Goal: Communication & Community: Ask a question

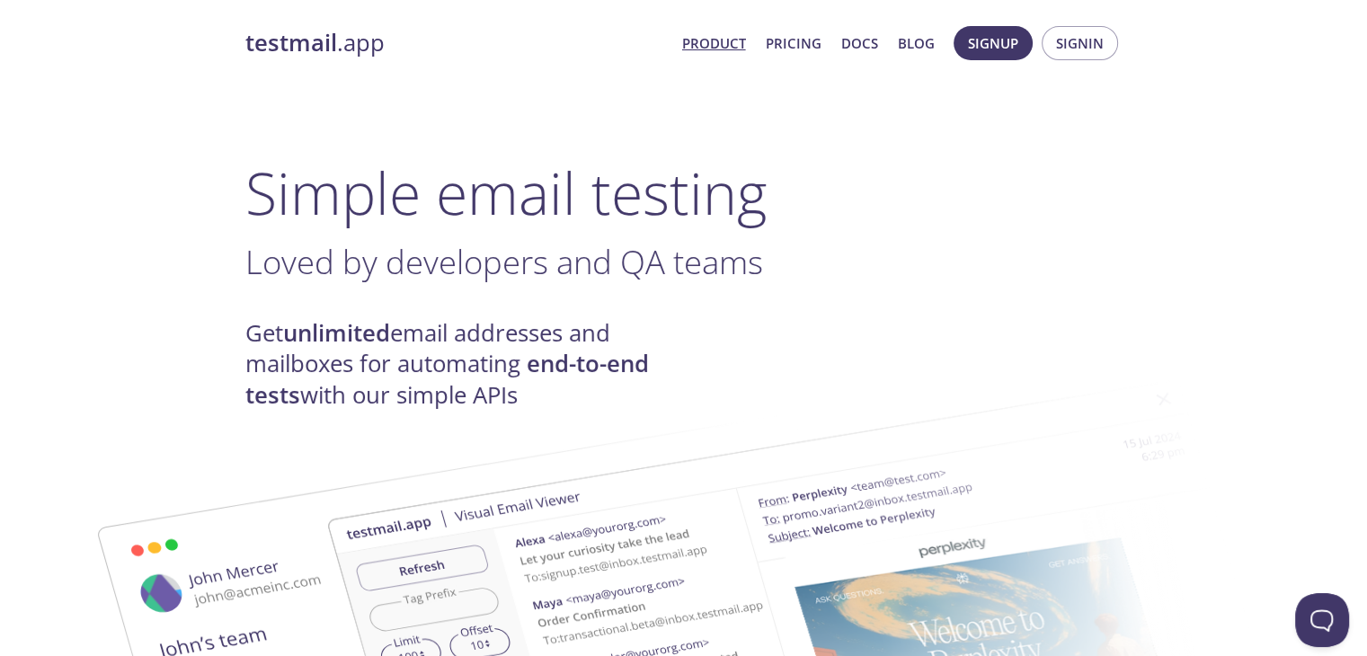
drag, startPoint x: 1007, startPoint y: 40, endPoint x: 1048, endPoint y: 97, distance: 70.9
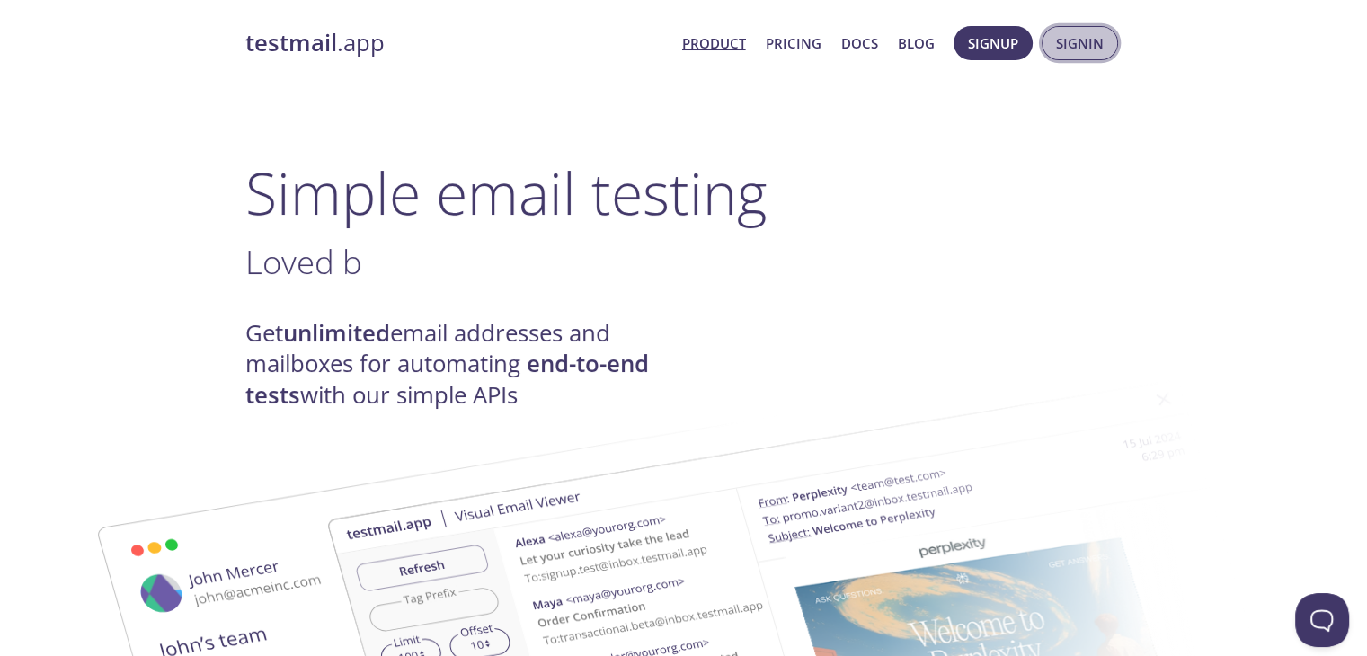
click at [1071, 51] on span "Signin" at bounding box center [1080, 42] width 48 height 23
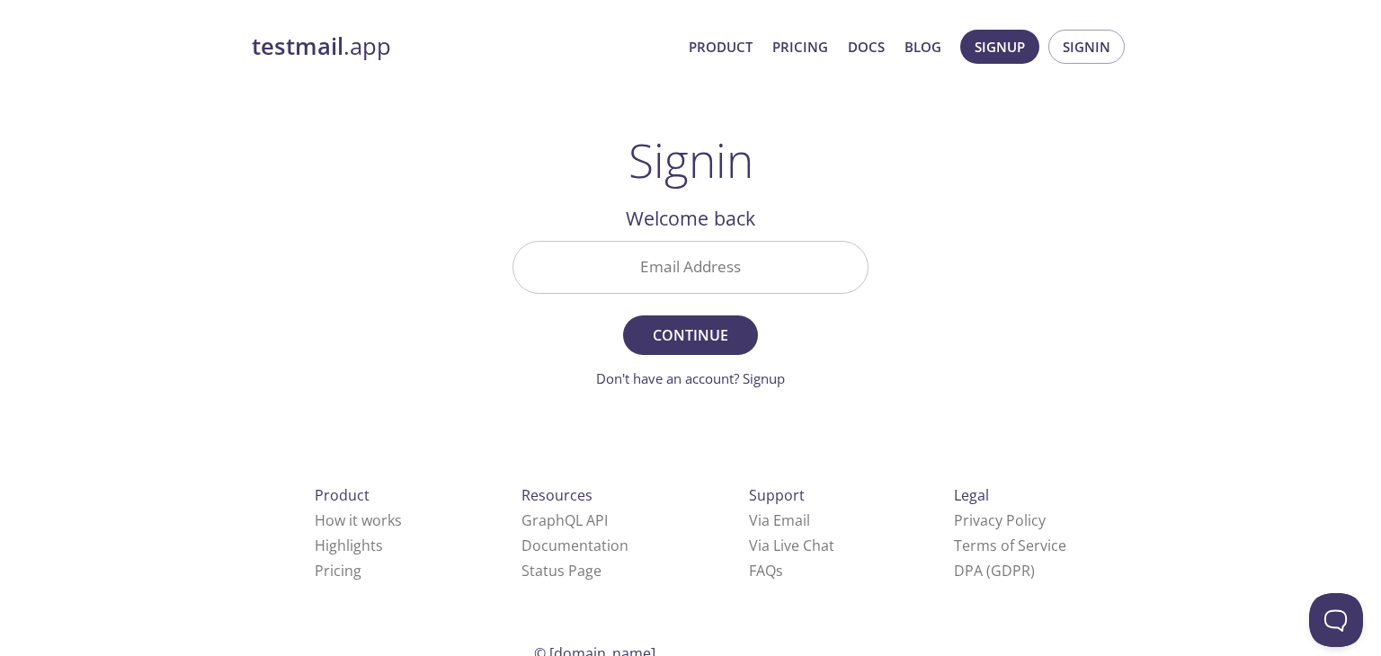
click at [690, 256] on input "Email Address" at bounding box center [690, 267] width 354 height 51
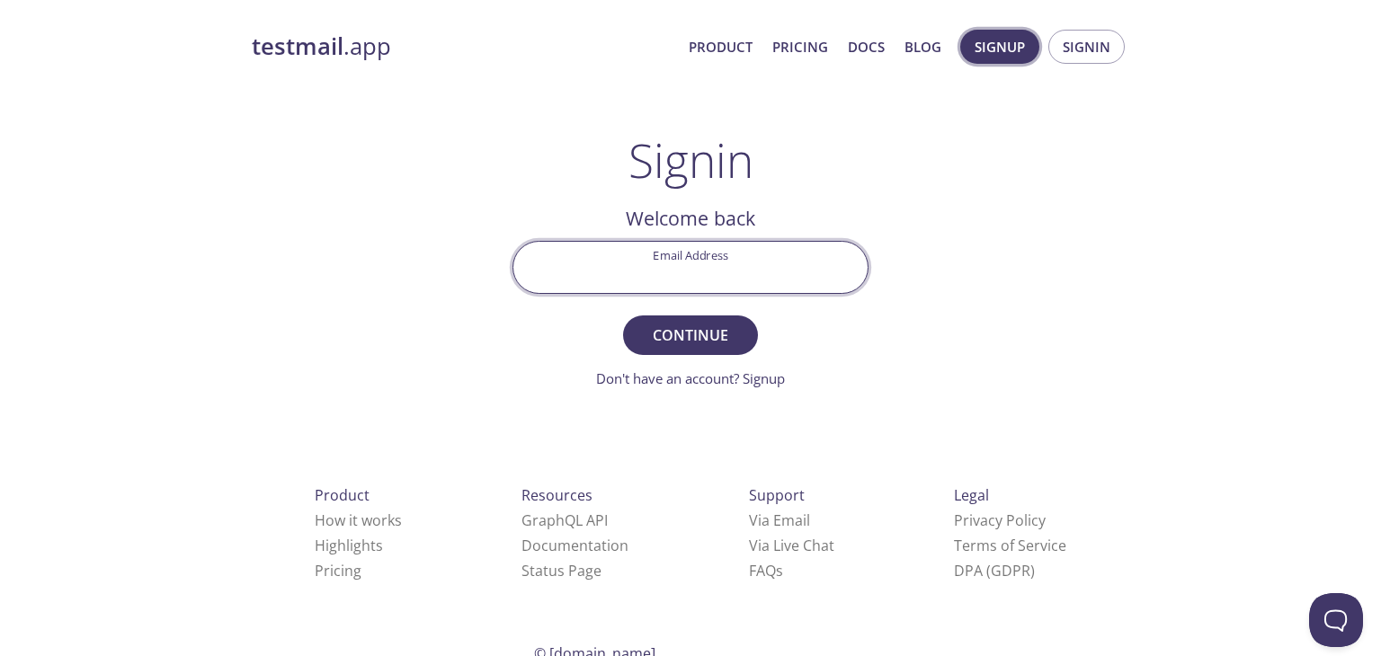
click at [987, 40] on span "Signup" at bounding box center [1000, 46] width 50 height 23
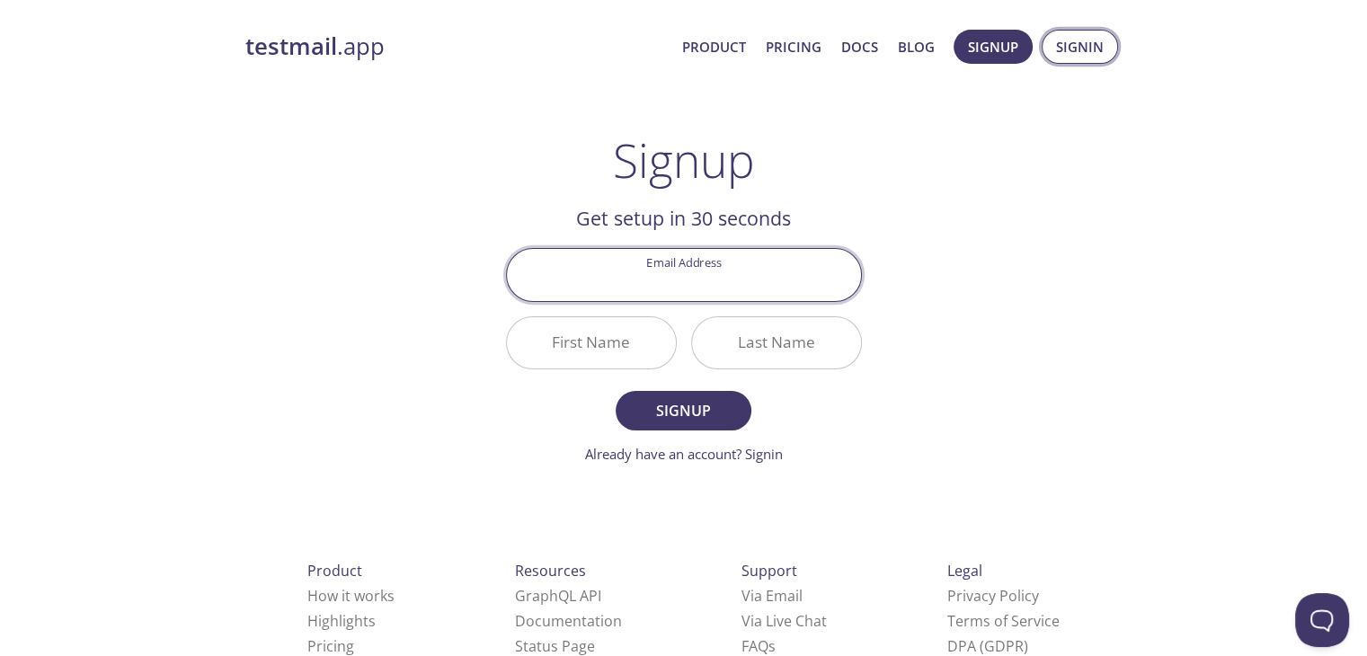
click at [1058, 38] on span "Signin" at bounding box center [1080, 46] width 48 height 23
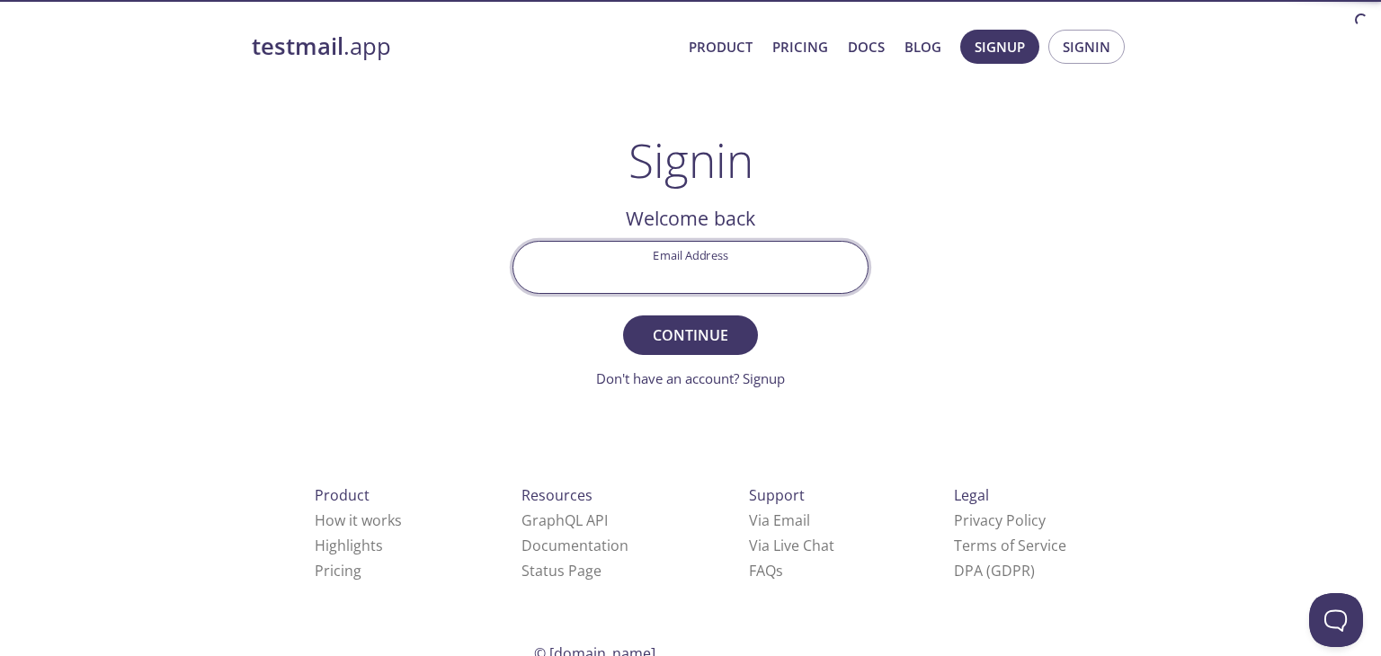
click at [647, 271] on input "Email Address" at bounding box center [690, 267] width 354 height 51
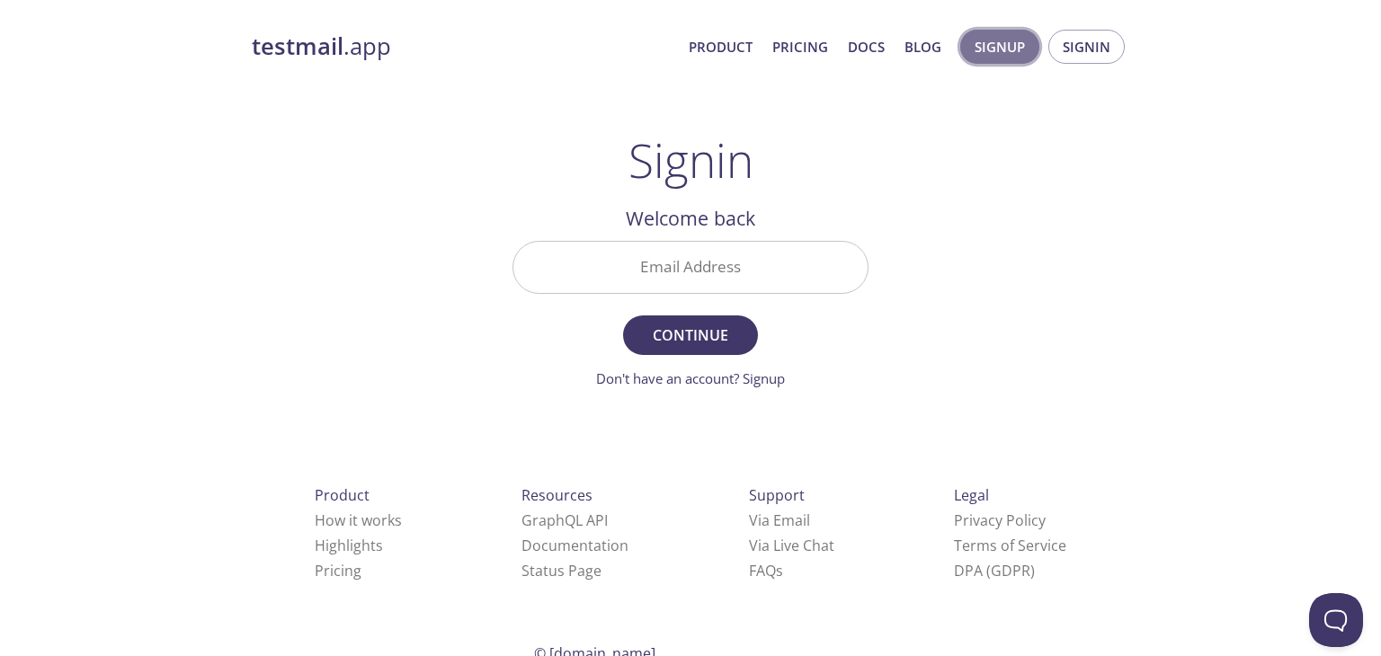
click at [991, 52] on span "Signup" at bounding box center [1000, 46] width 50 height 23
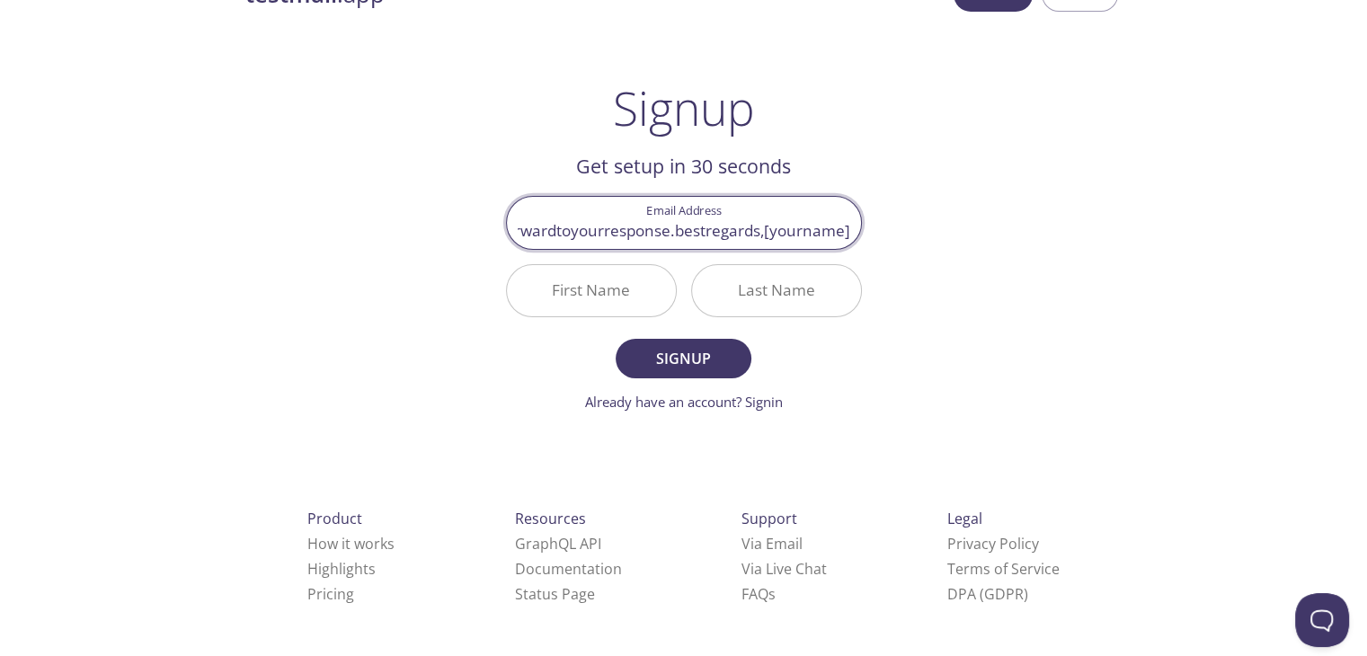
scroll to position [51, 0]
type input "v"
paste input "[EMAIL_ADDRESS][DOMAIN_NAME]"
type input "[EMAIL_ADDRESS][DOMAIN_NAME]"
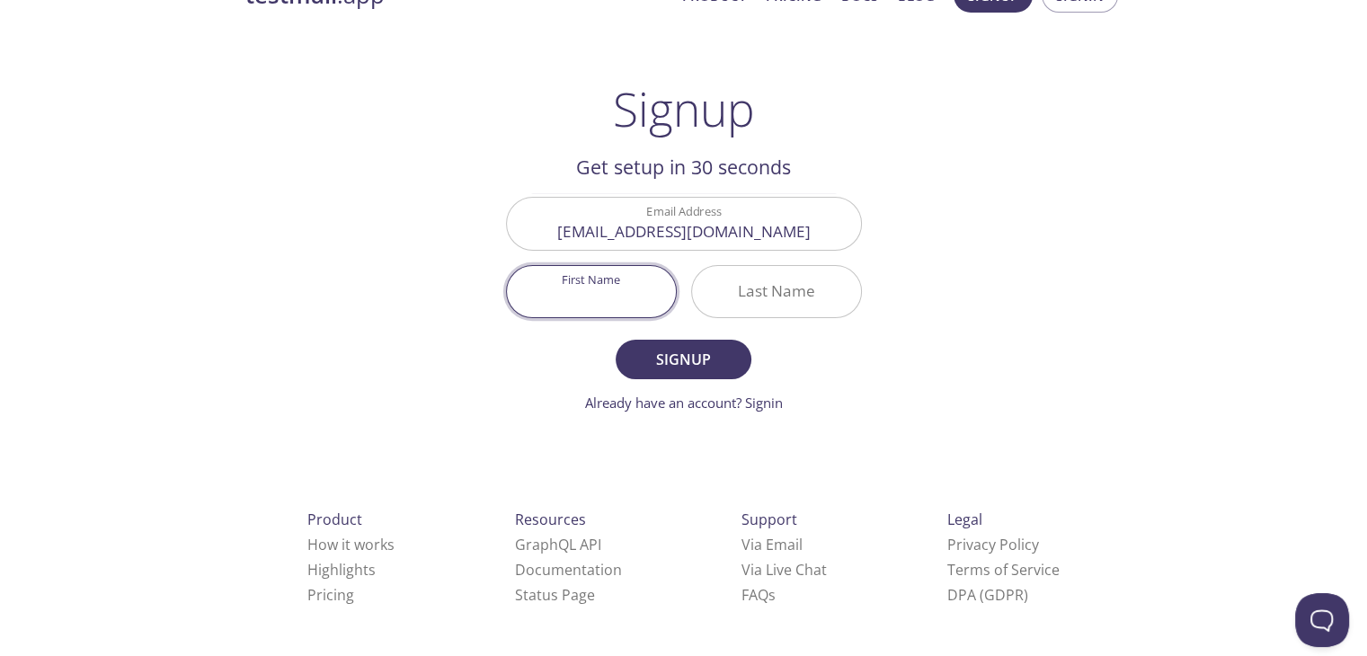
click at [609, 280] on input "First Name" at bounding box center [591, 291] width 169 height 51
paste input "Mohamed chaibi"
click at [628, 297] on input "Mohamed chaibi" at bounding box center [591, 291] width 169 height 51
type input "[PERSON_NAME]"
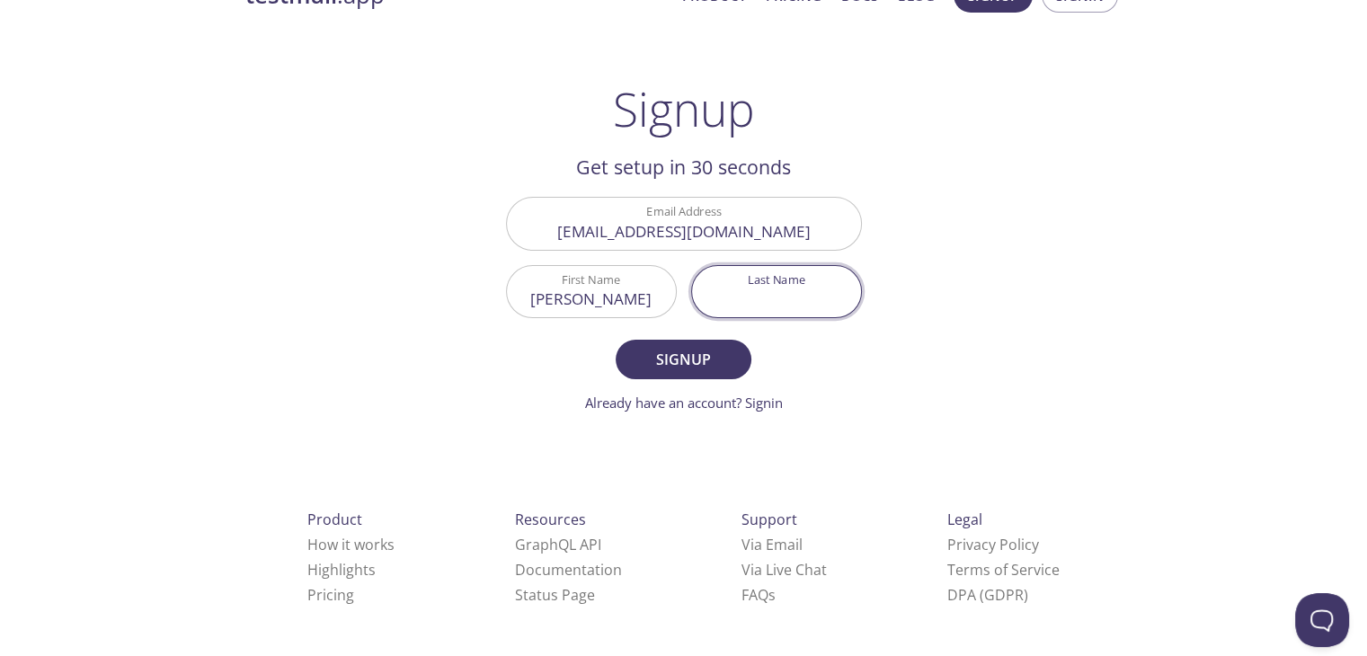
click at [774, 289] on input "Last Name" at bounding box center [776, 291] width 169 height 51
paste input "chaibi"
type input "chaibi"
click at [698, 363] on span "Signup" at bounding box center [683, 359] width 95 height 25
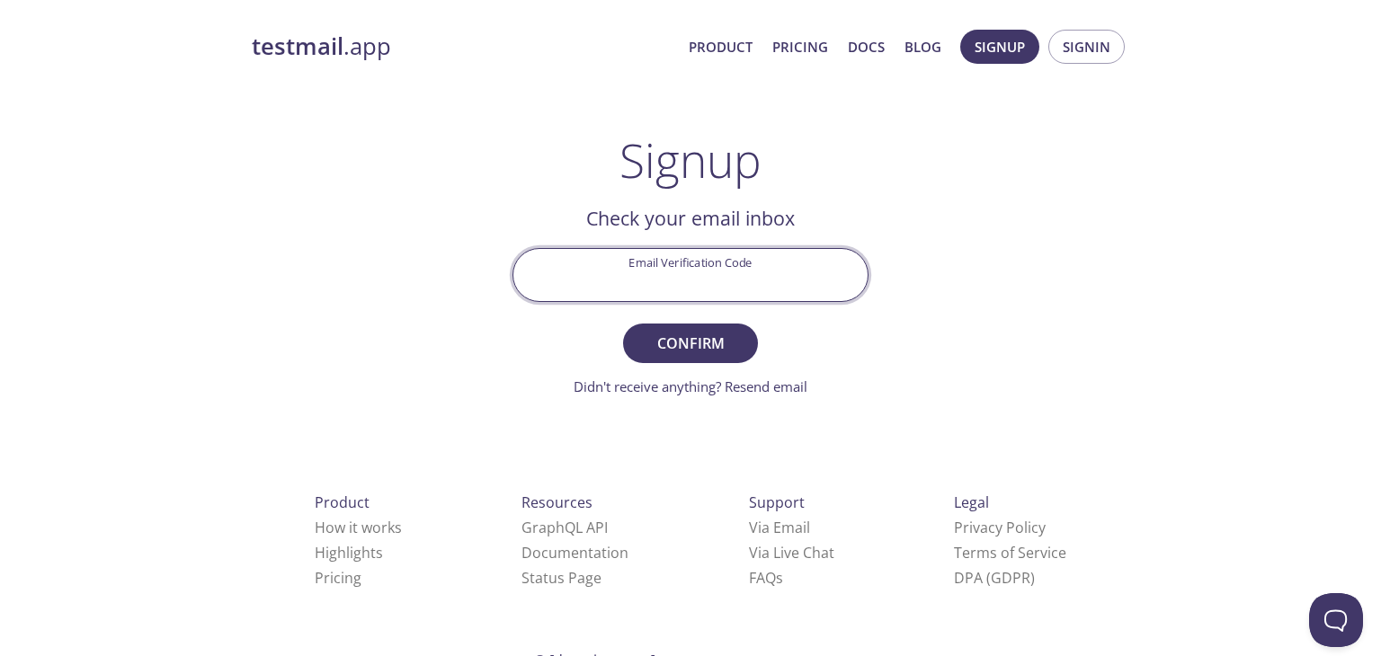
click at [690, 296] on input "Email Verification Code" at bounding box center [690, 274] width 354 height 51
type input "FXD5R6V"
click at [623, 324] on button "Confirm" at bounding box center [690, 344] width 135 height 40
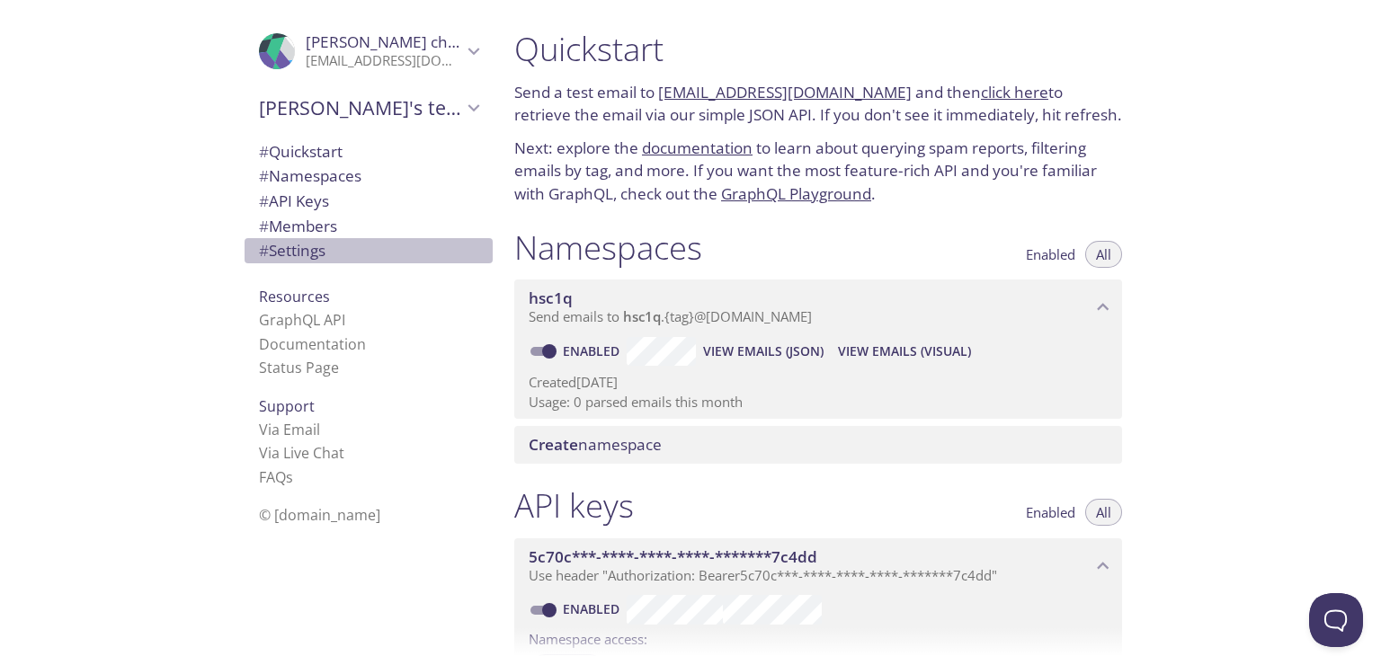
click at [308, 259] on span "# Settings" at bounding box center [292, 250] width 67 height 21
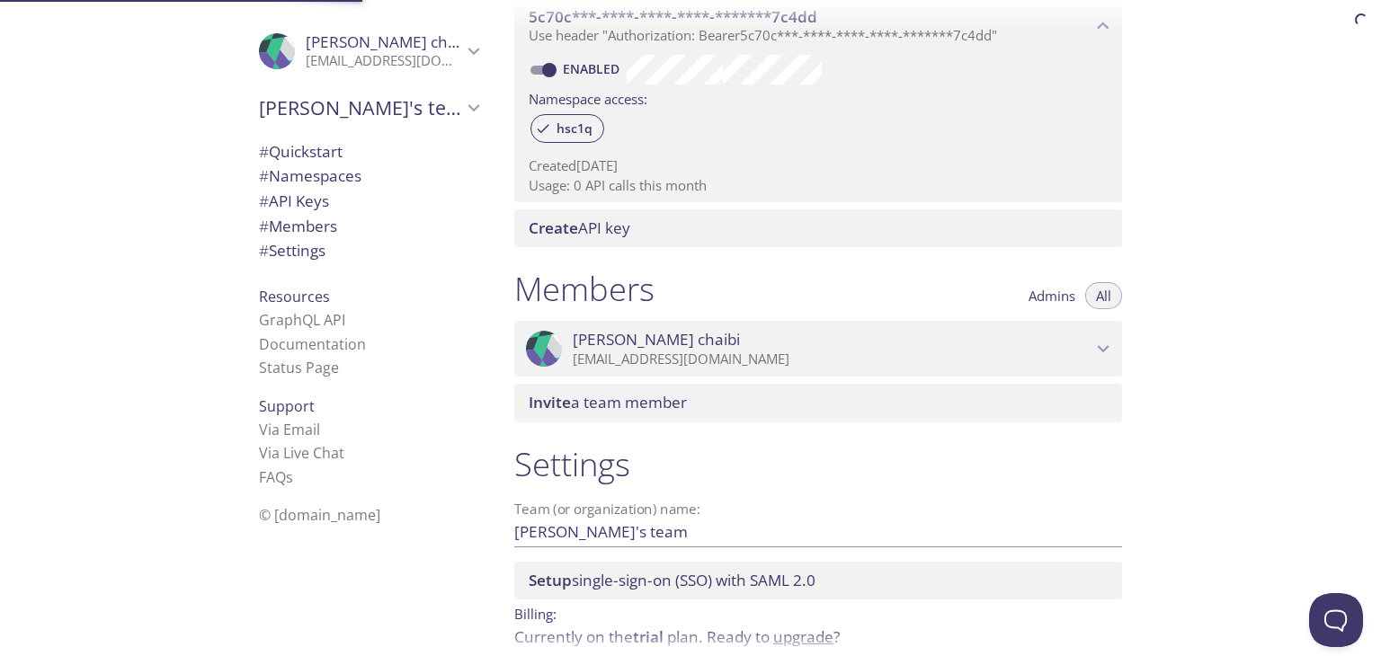
scroll to position [622, 0]
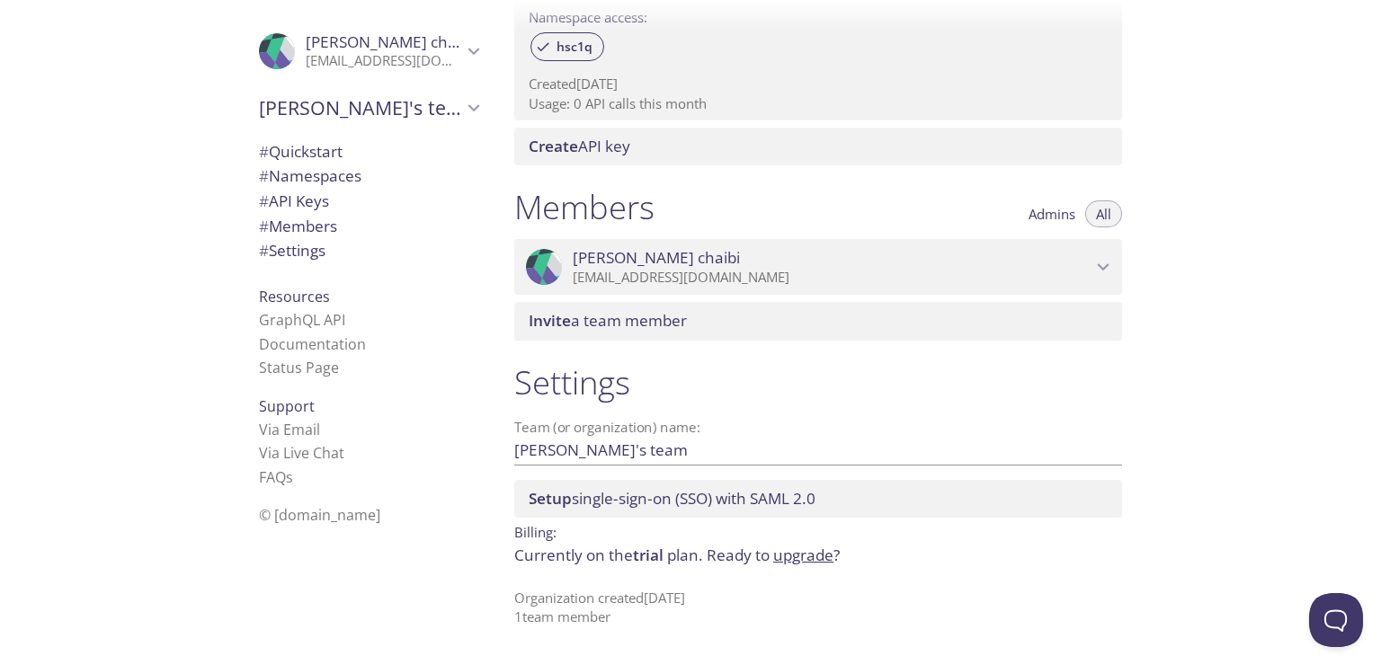
click at [637, 500] on span "Setup single-sign-on (SSO) with SAML 2.0" at bounding box center [672, 498] width 287 height 21
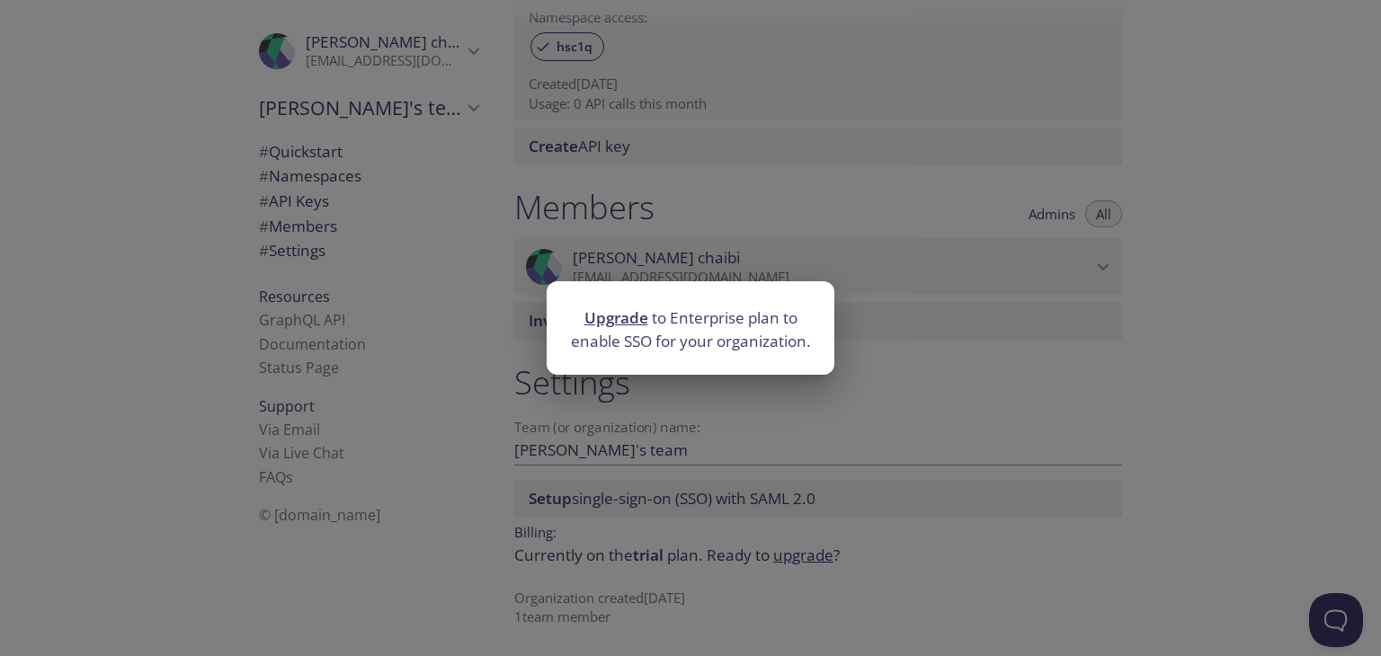
click at [687, 409] on div "Upgrade to Enterprise plan to enable SSO for your organization." at bounding box center [690, 328] width 1381 height 656
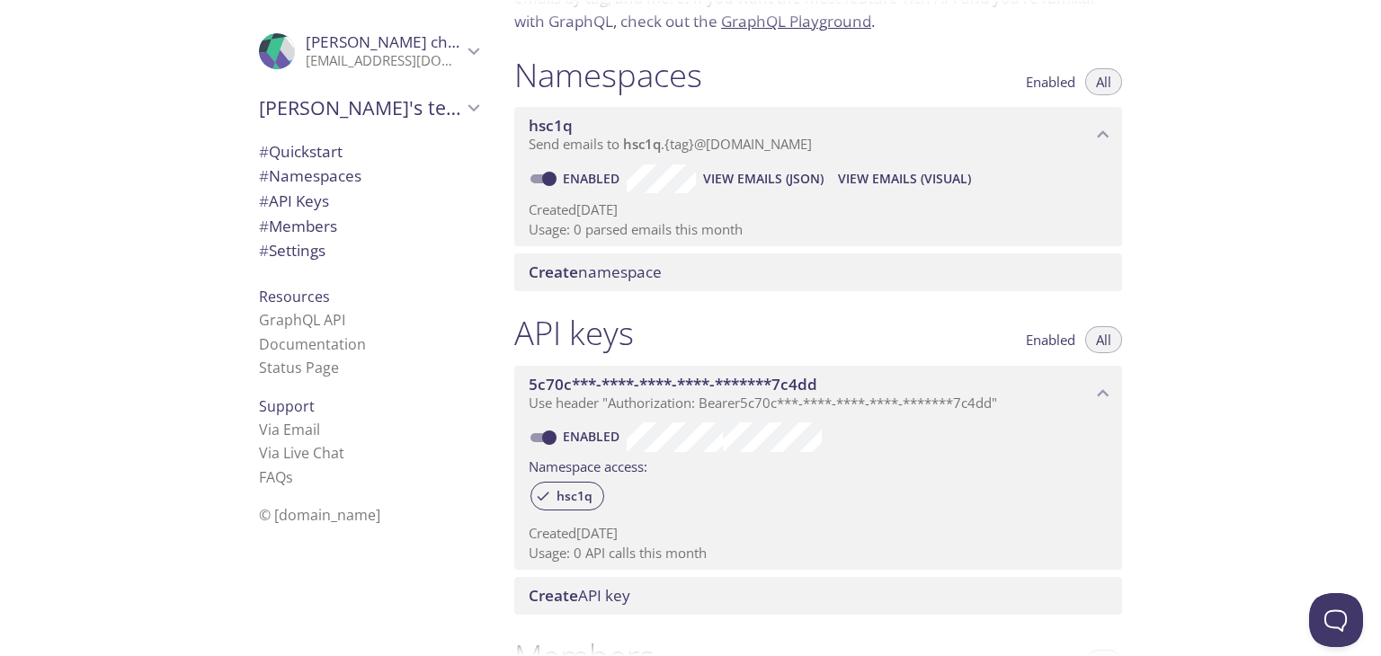
scroll to position [0, 0]
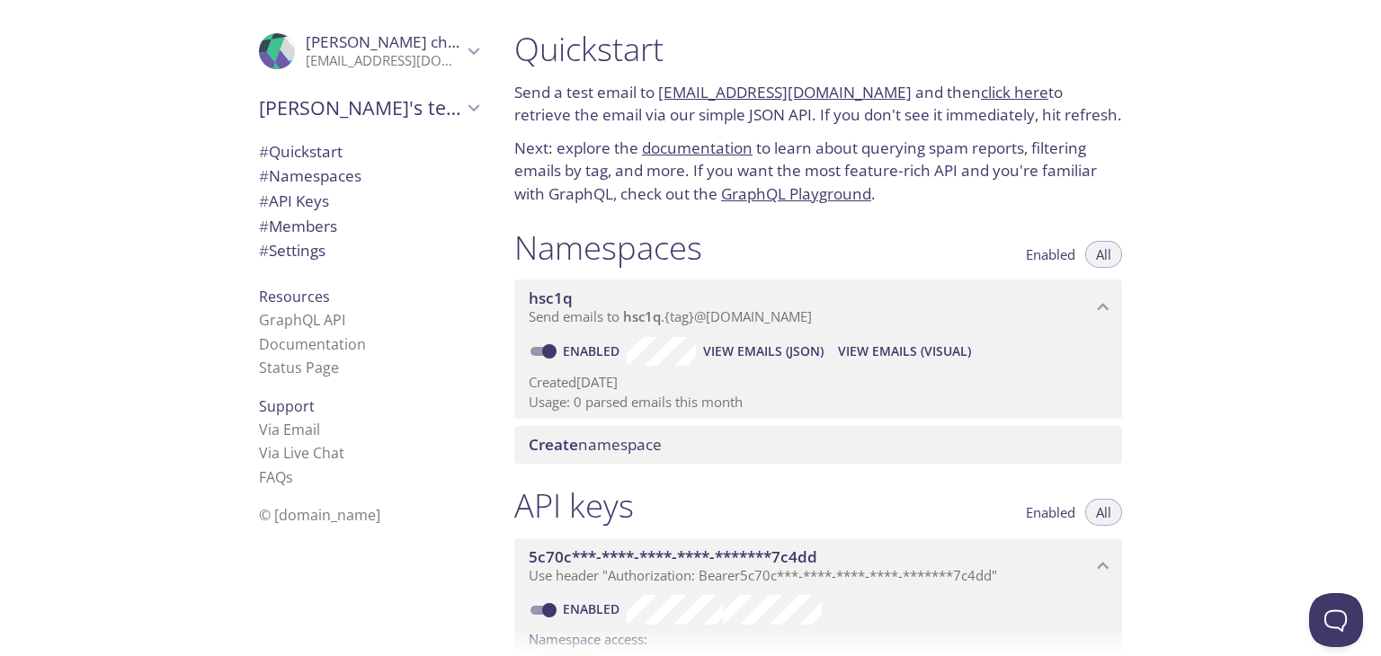
click at [376, 112] on span "[PERSON_NAME]'s team" at bounding box center [360, 107] width 203 height 25
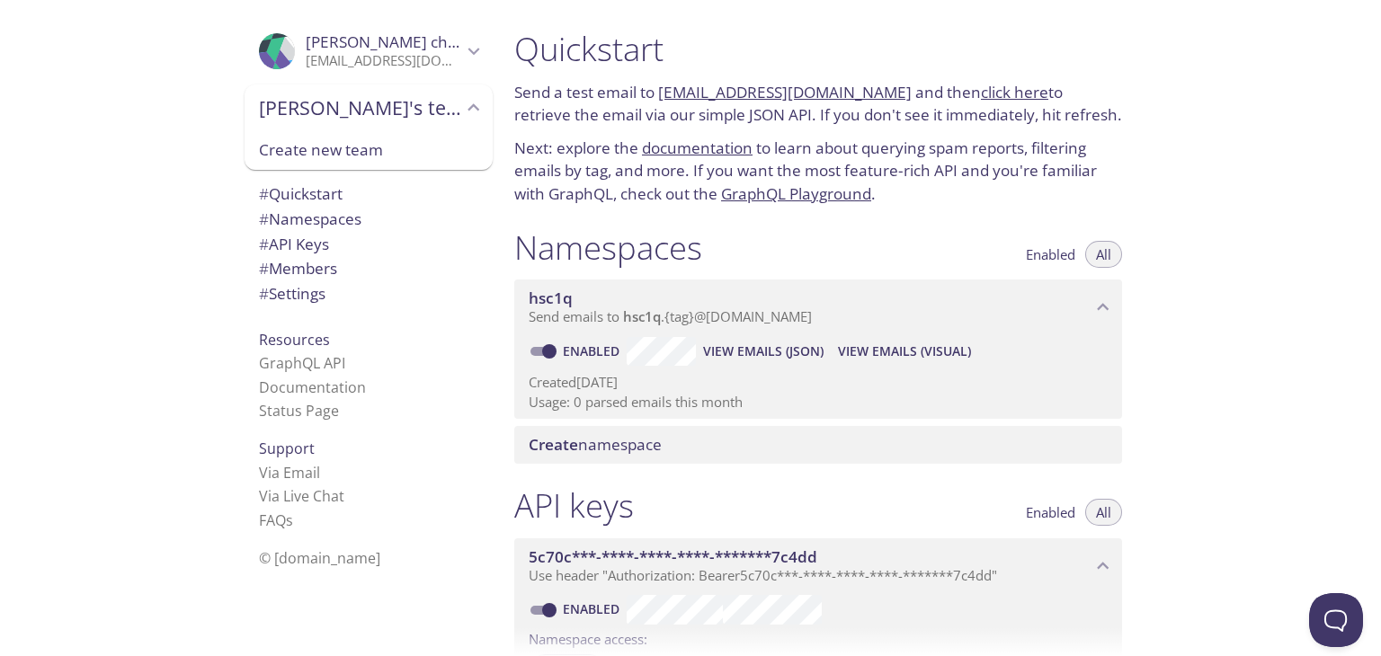
click at [433, 55] on p "[EMAIL_ADDRESS][DOMAIN_NAME]" at bounding box center [384, 61] width 156 height 18
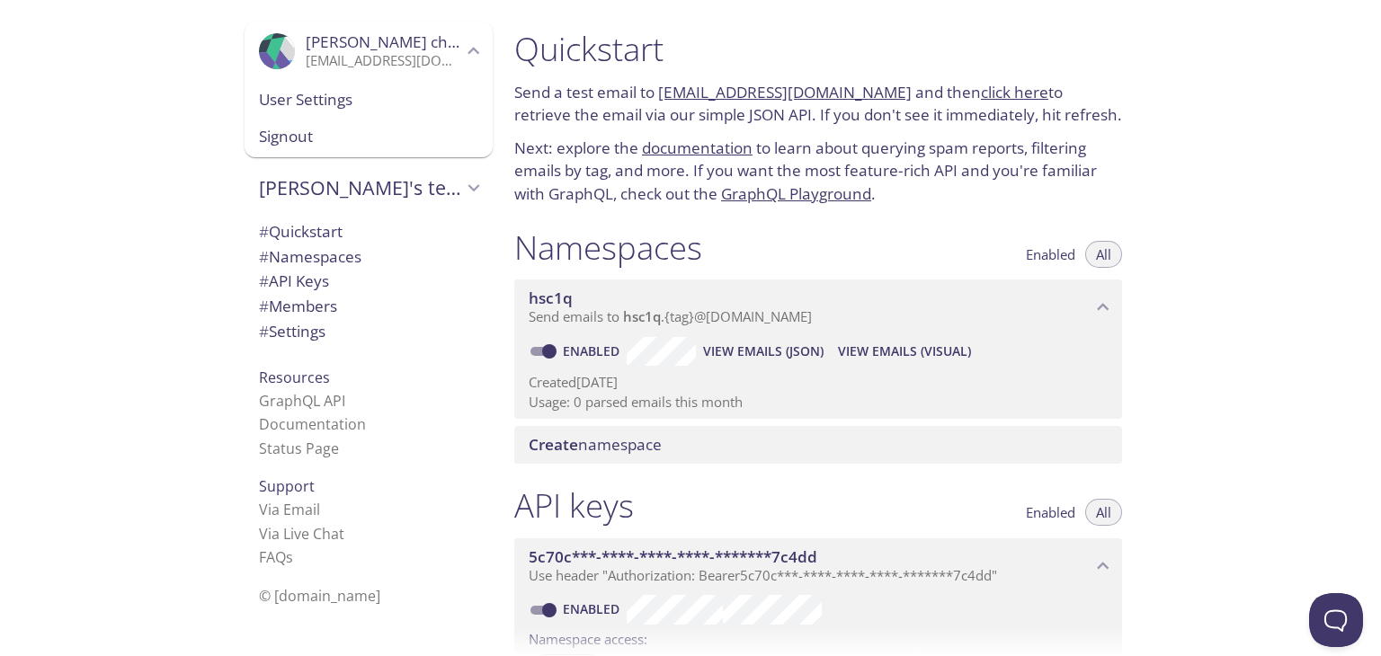
click at [379, 98] on span "User Settings" at bounding box center [368, 99] width 219 height 23
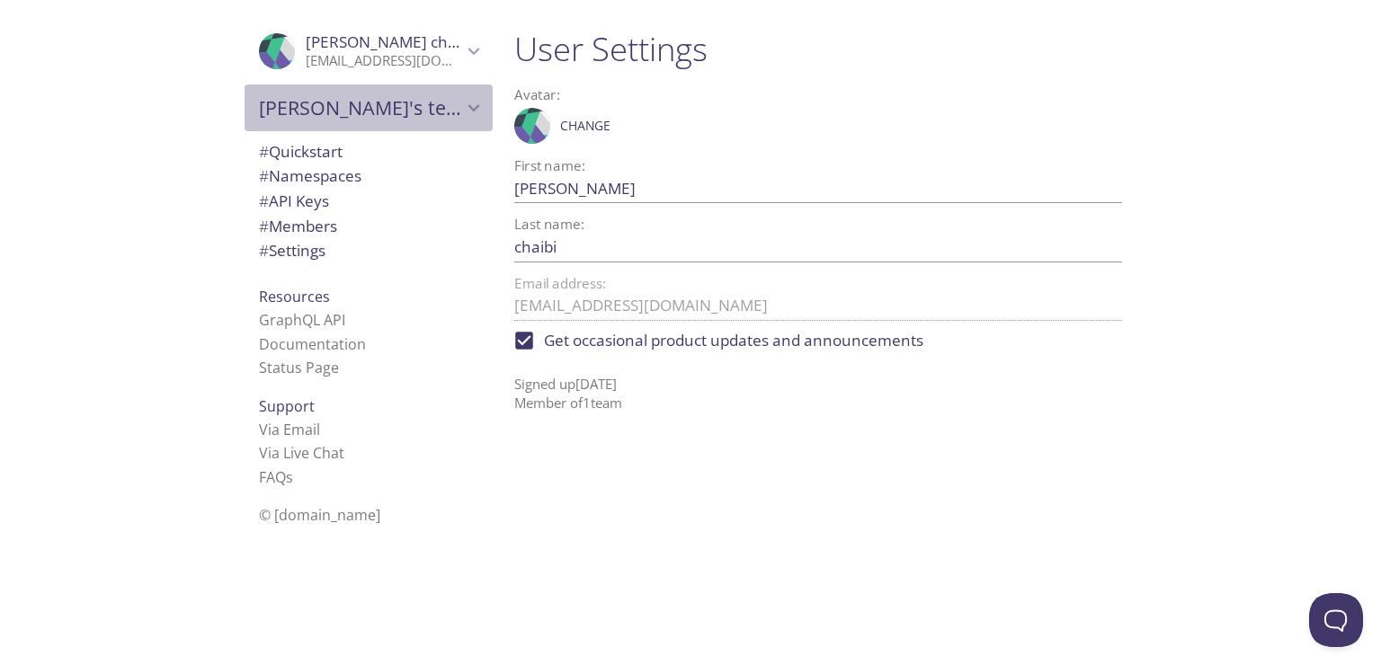
click at [443, 102] on span "[PERSON_NAME]'s team" at bounding box center [360, 107] width 203 height 25
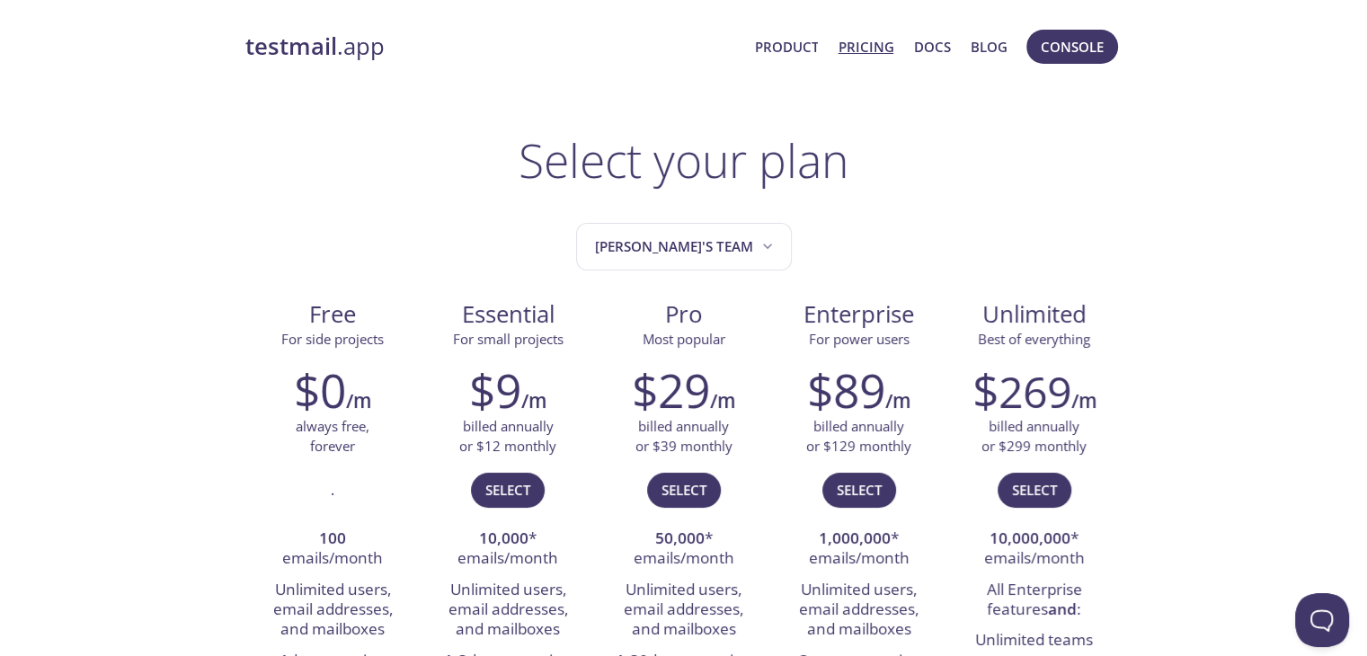
click at [362, 41] on link "testmail .app" at bounding box center [492, 46] width 495 height 31
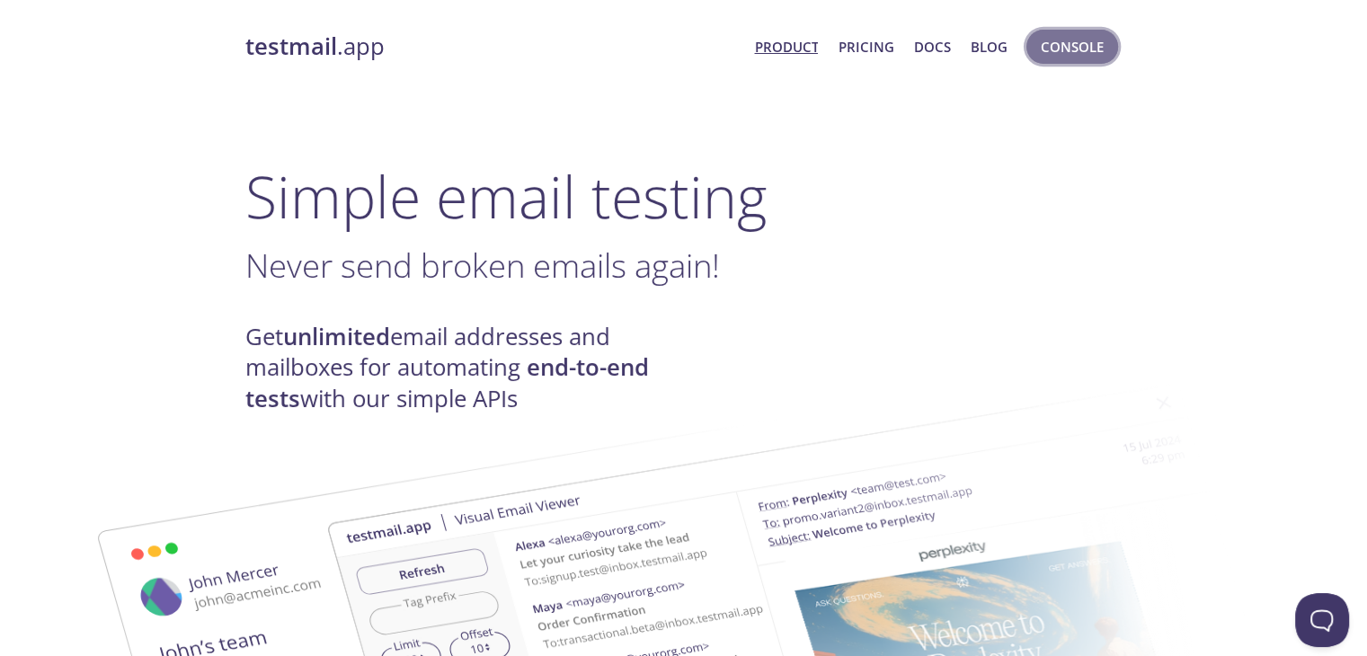
click at [1039, 49] on button "Console" at bounding box center [1073, 47] width 92 height 34
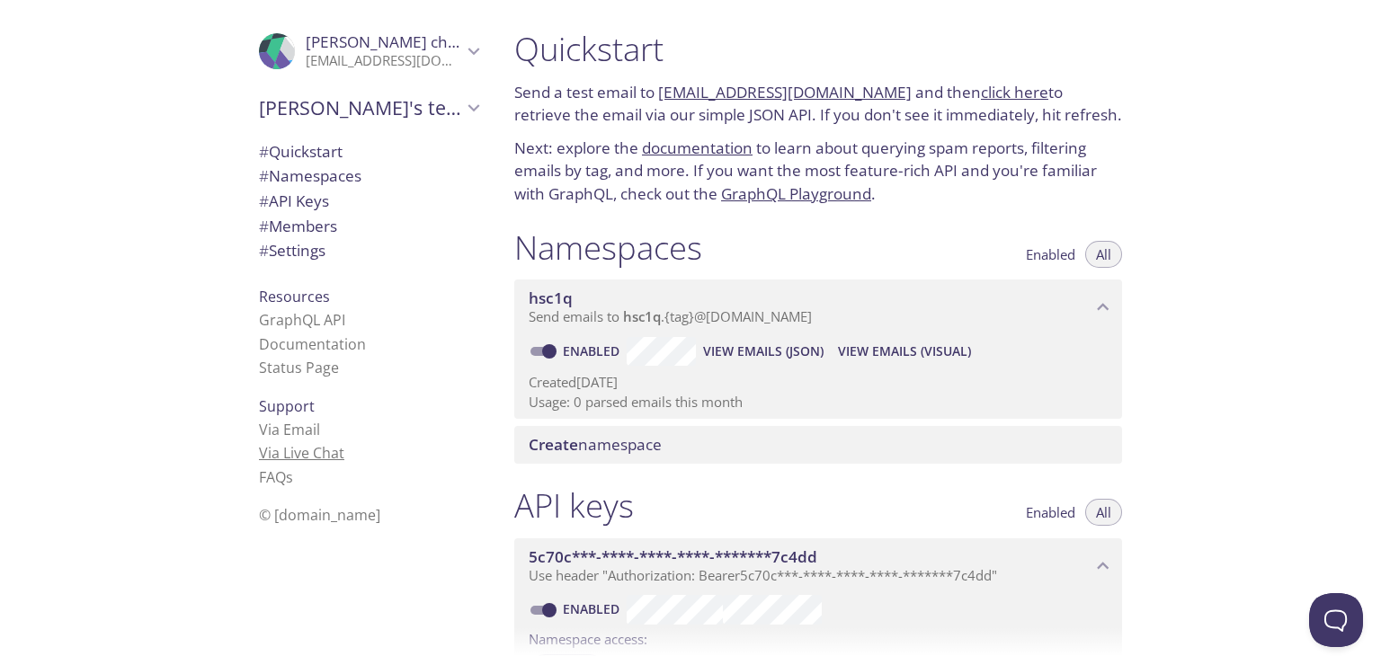
click at [291, 452] on link "Via Live Chat" at bounding box center [301, 453] width 85 height 20
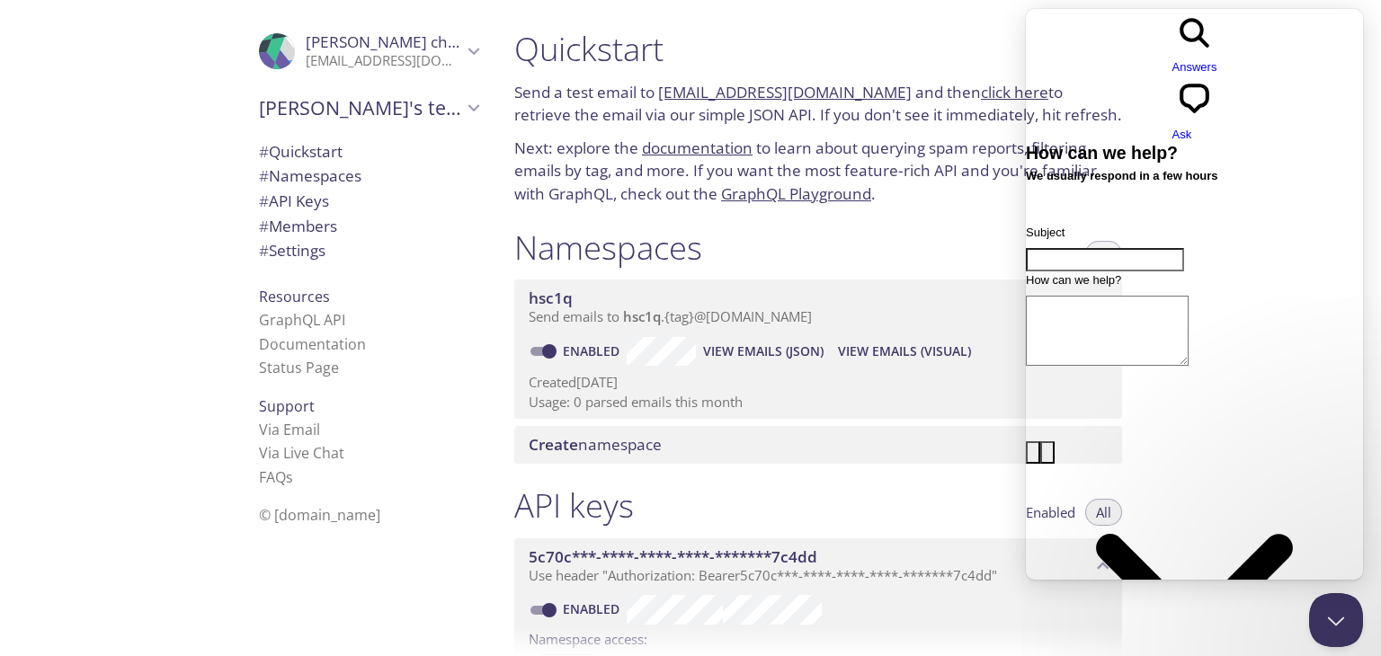
click at [1100, 248] on input "Subject" at bounding box center [1105, 259] width 158 height 23
type input "Github education pack"
click at [1143, 296] on textarea "How can we help?" at bounding box center [1107, 331] width 163 height 70
paste textarea "Free Essential plan while you're a student."
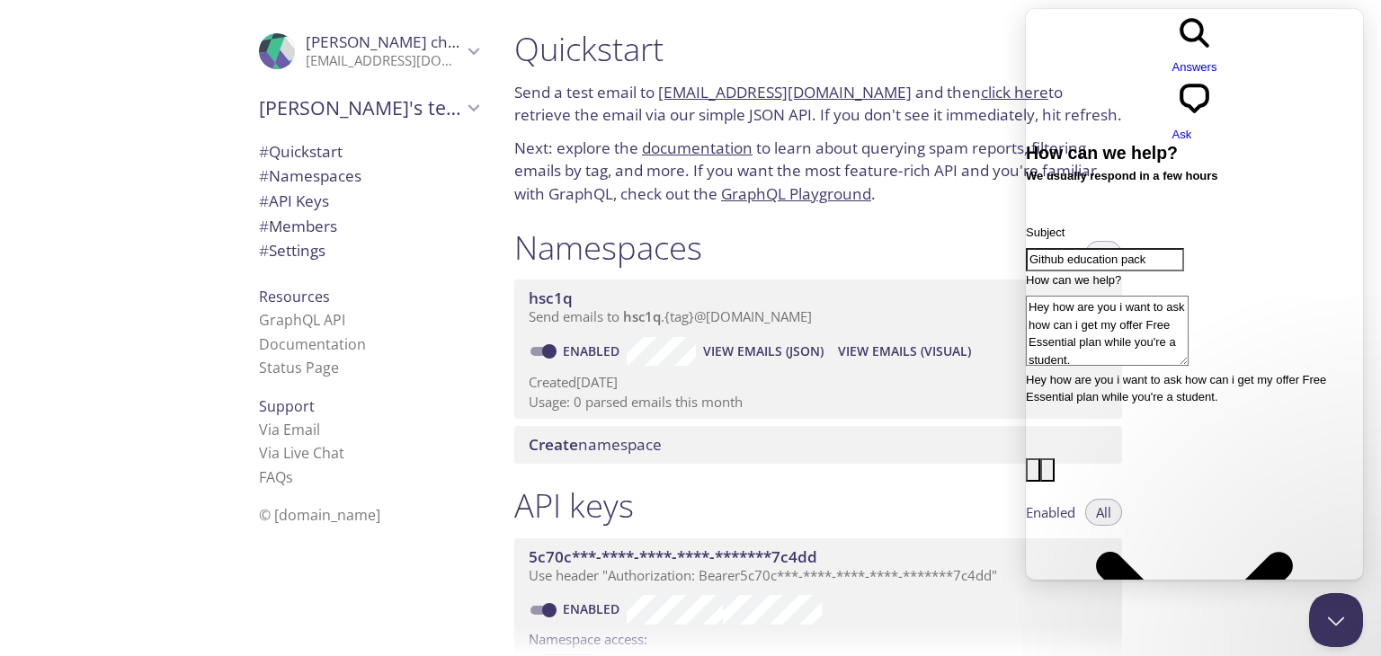
type textarea "Hey how are you i want to ask how can i get my offer Free Essential plan while …"
